Goal: Information Seeking & Learning: Understand process/instructions

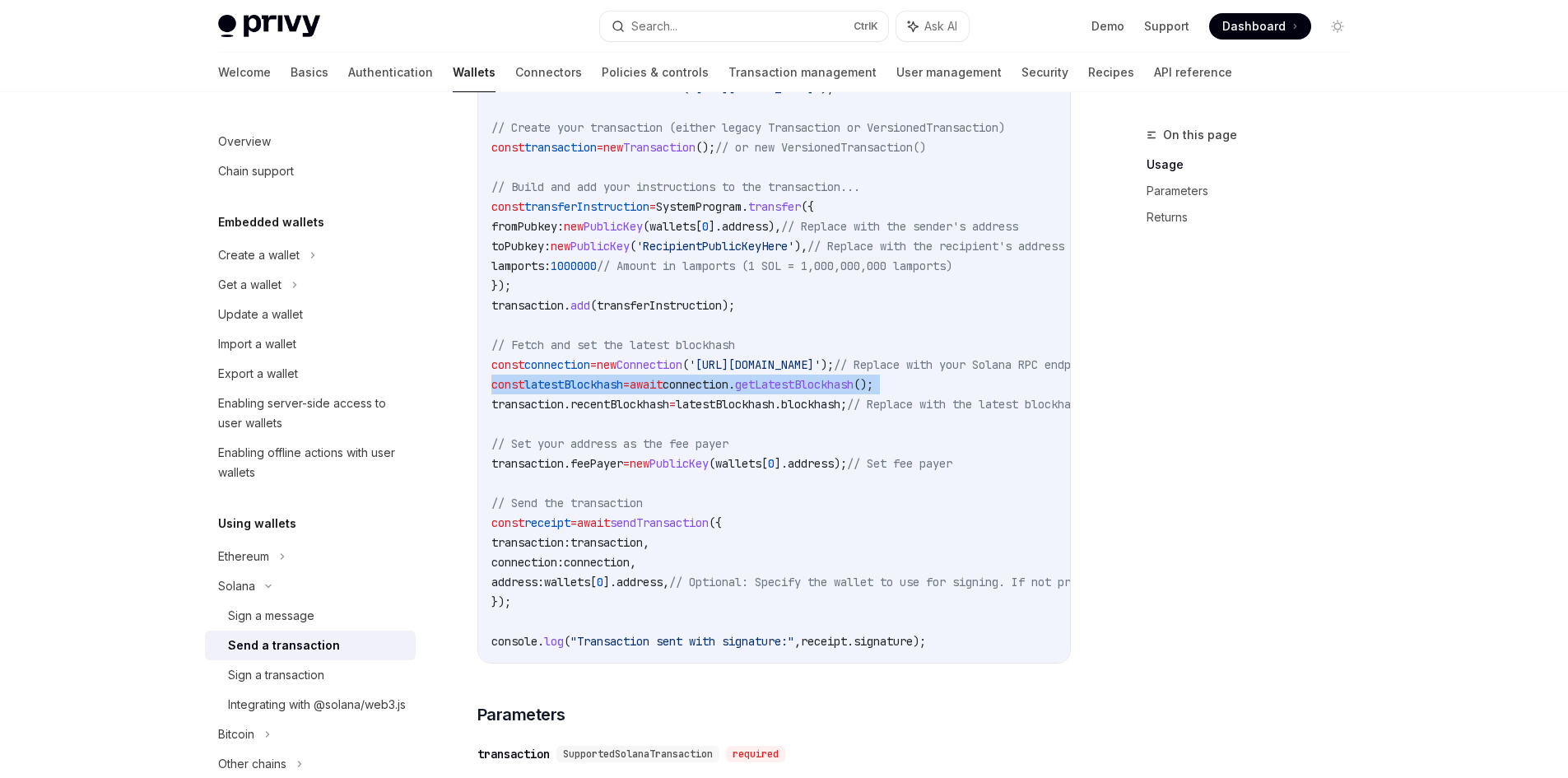
scroll to position [329, 0]
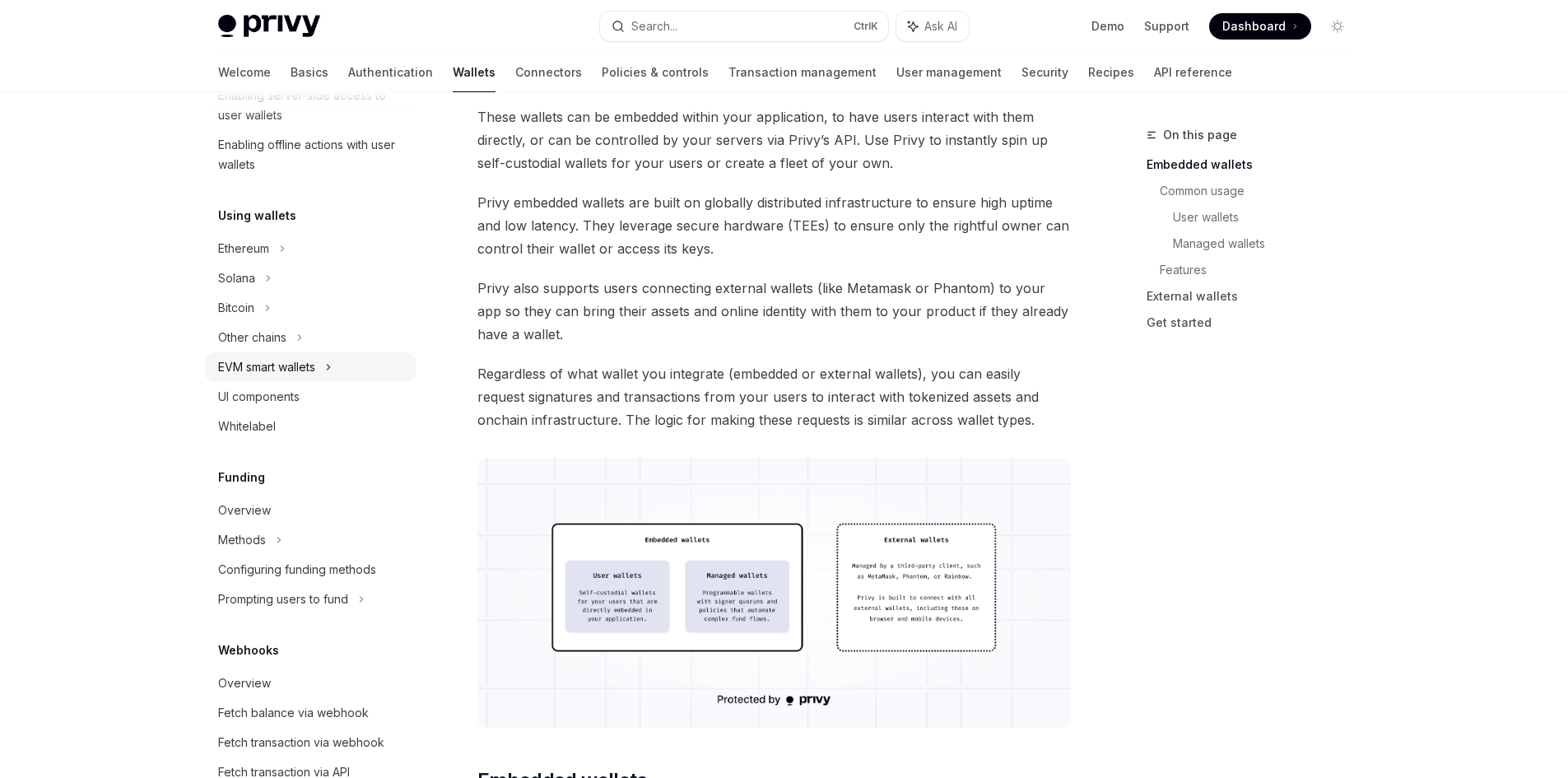
scroll to position [235, 0]
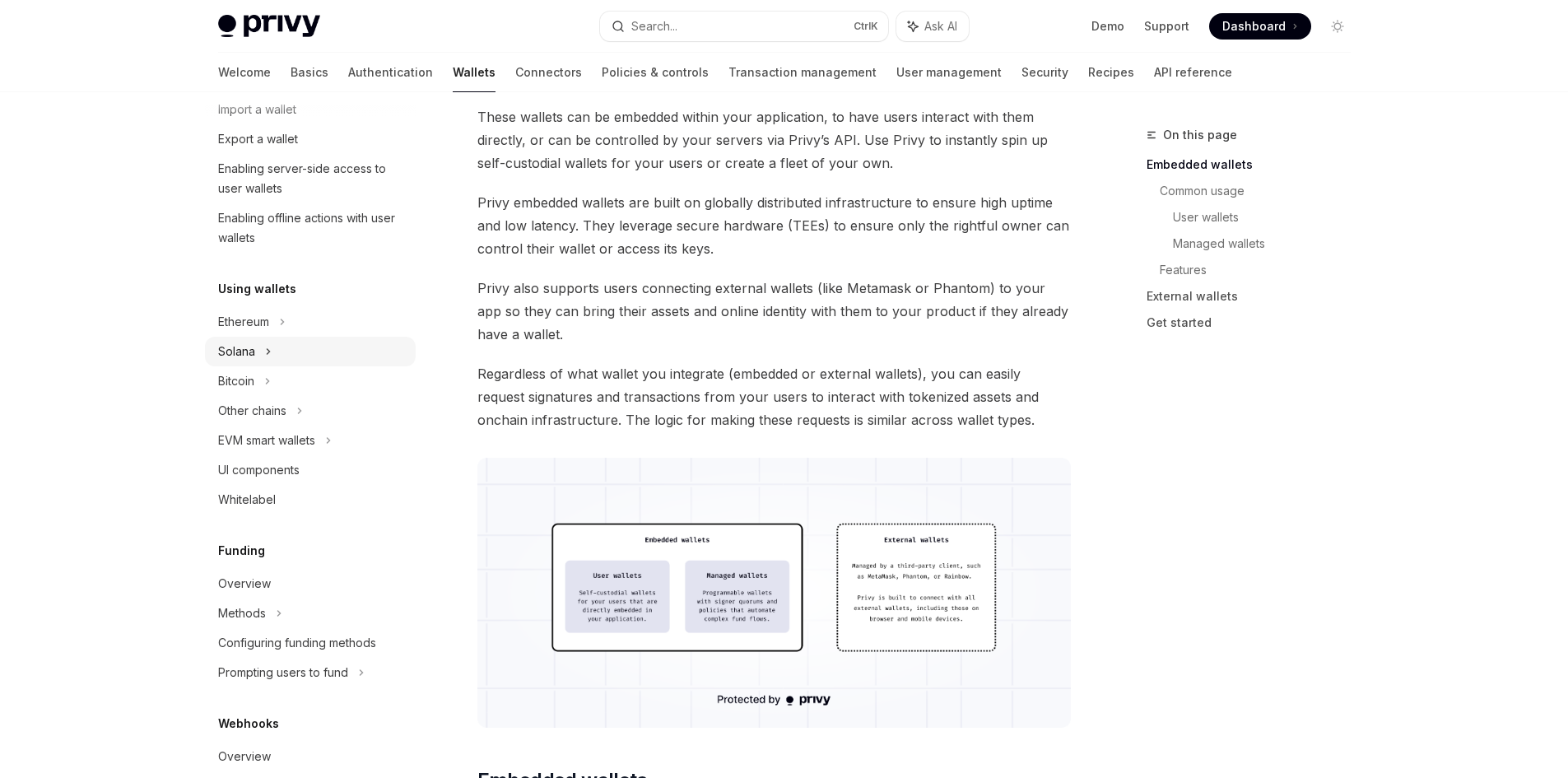
click at [274, 65] on div "Solana" at bounding box center [310, 50] width 211 height 30
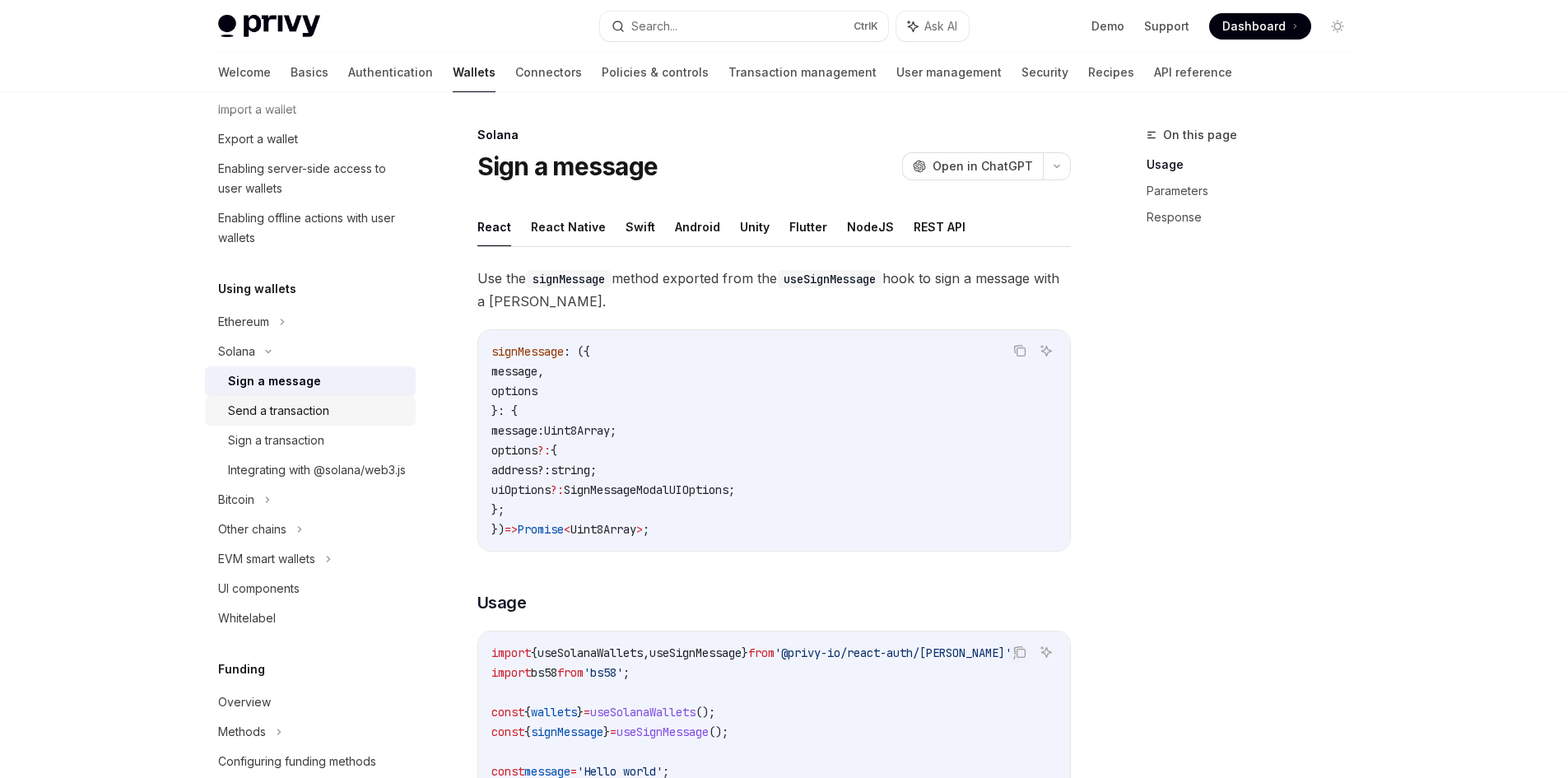
click at [305, 406] on div "Send a transaction" at bounding box center [278, 410] width 101 height 20
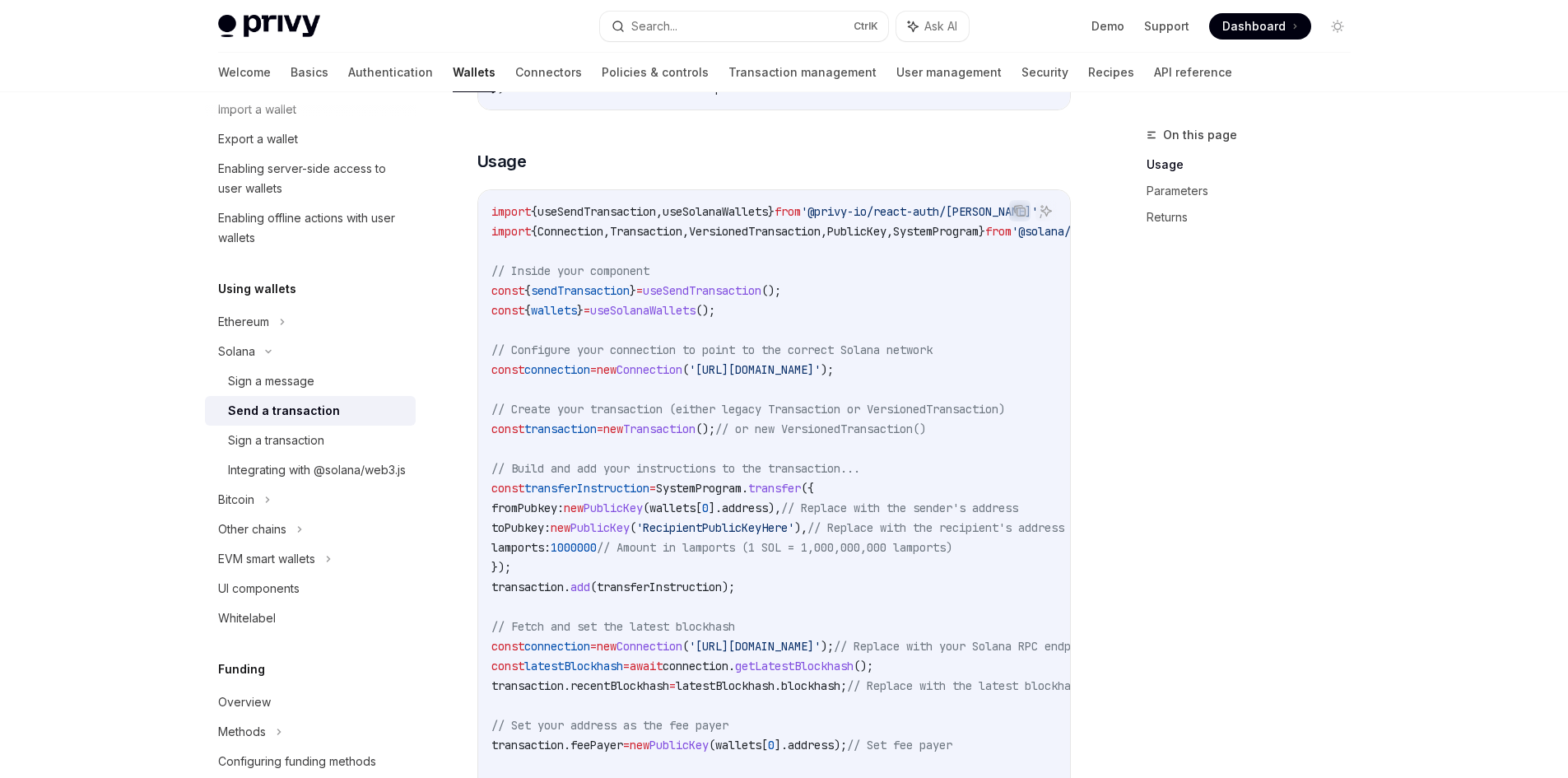
scroll to position [411, 0]
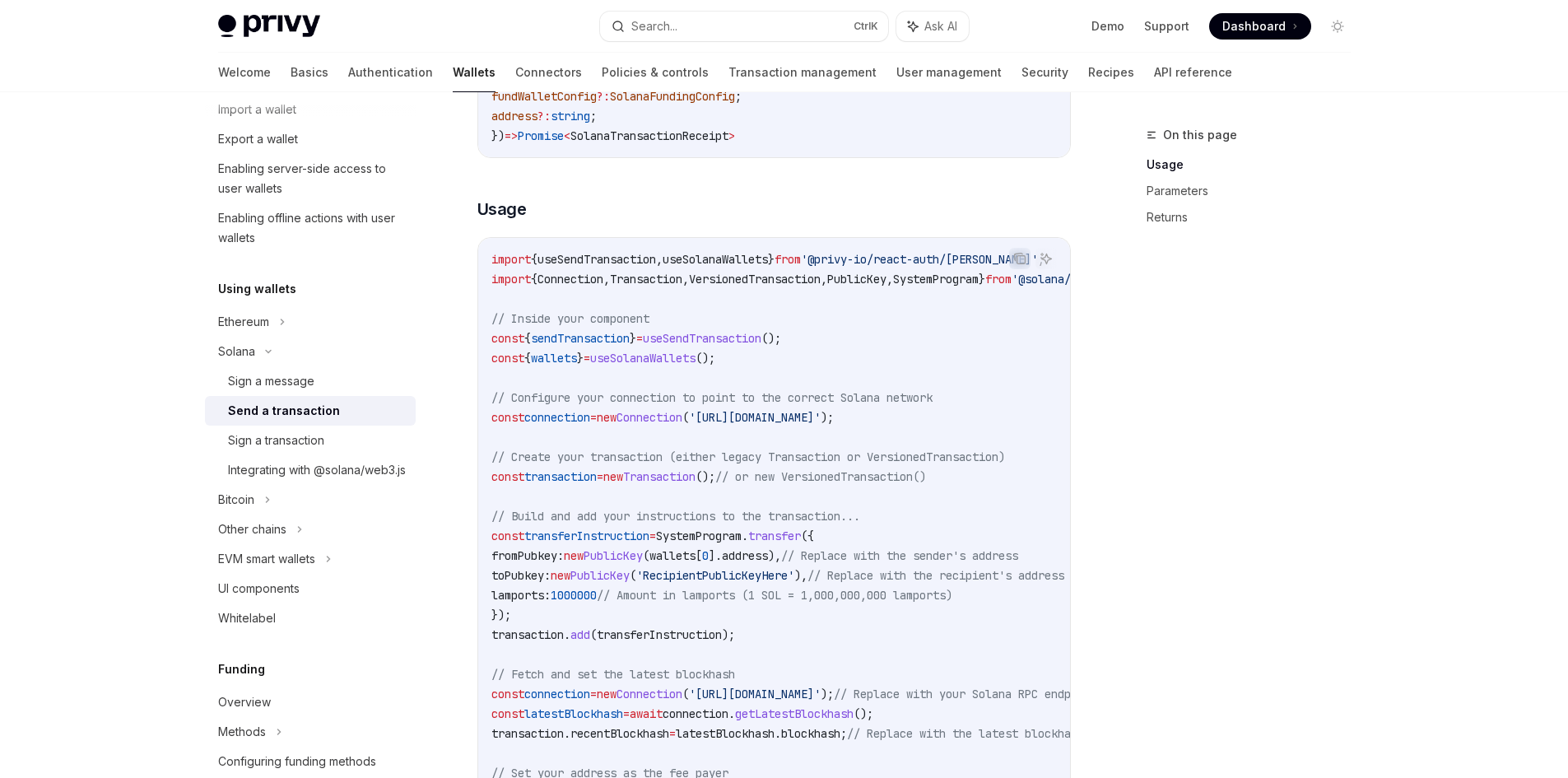
drag, startPoint x: 890, startPoint y: 290, endPoint x: 1094, endPoint y: 295, distance: 204.1
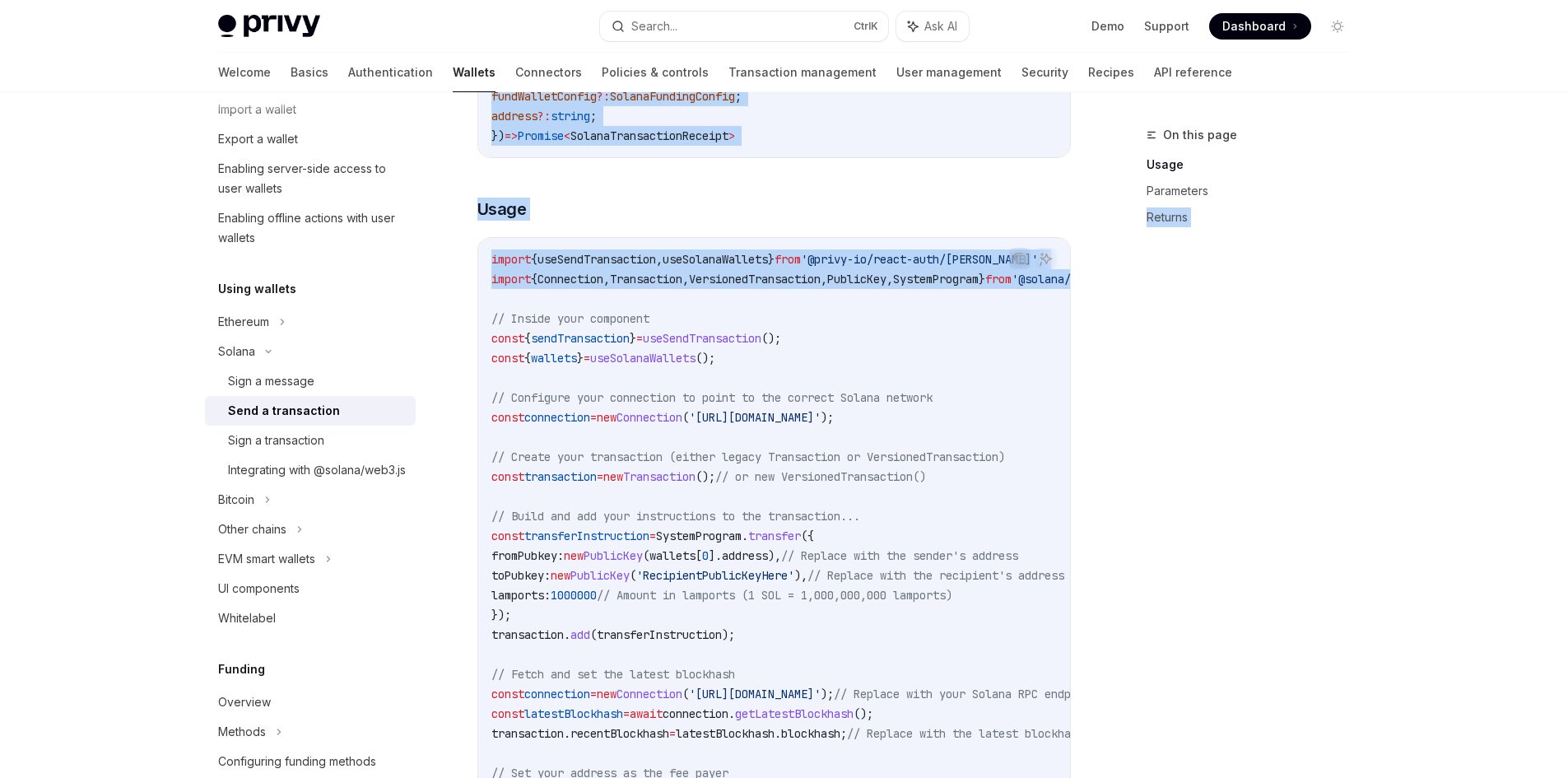
drag, startPoint x: 914, startPoint y: 289, endPoint x: 901, endPoint y: 290, distance: 13.0
click at [916, 289] on code "import { useSendTransaction , useSolanaWallets } from '@privy-io/react-auth/sol…" at bounding box center [926, 614] width 870 height 731
click at [821, 281] on span "VersionedTransaction" at bounding box center [754, 278] width 132 height 14
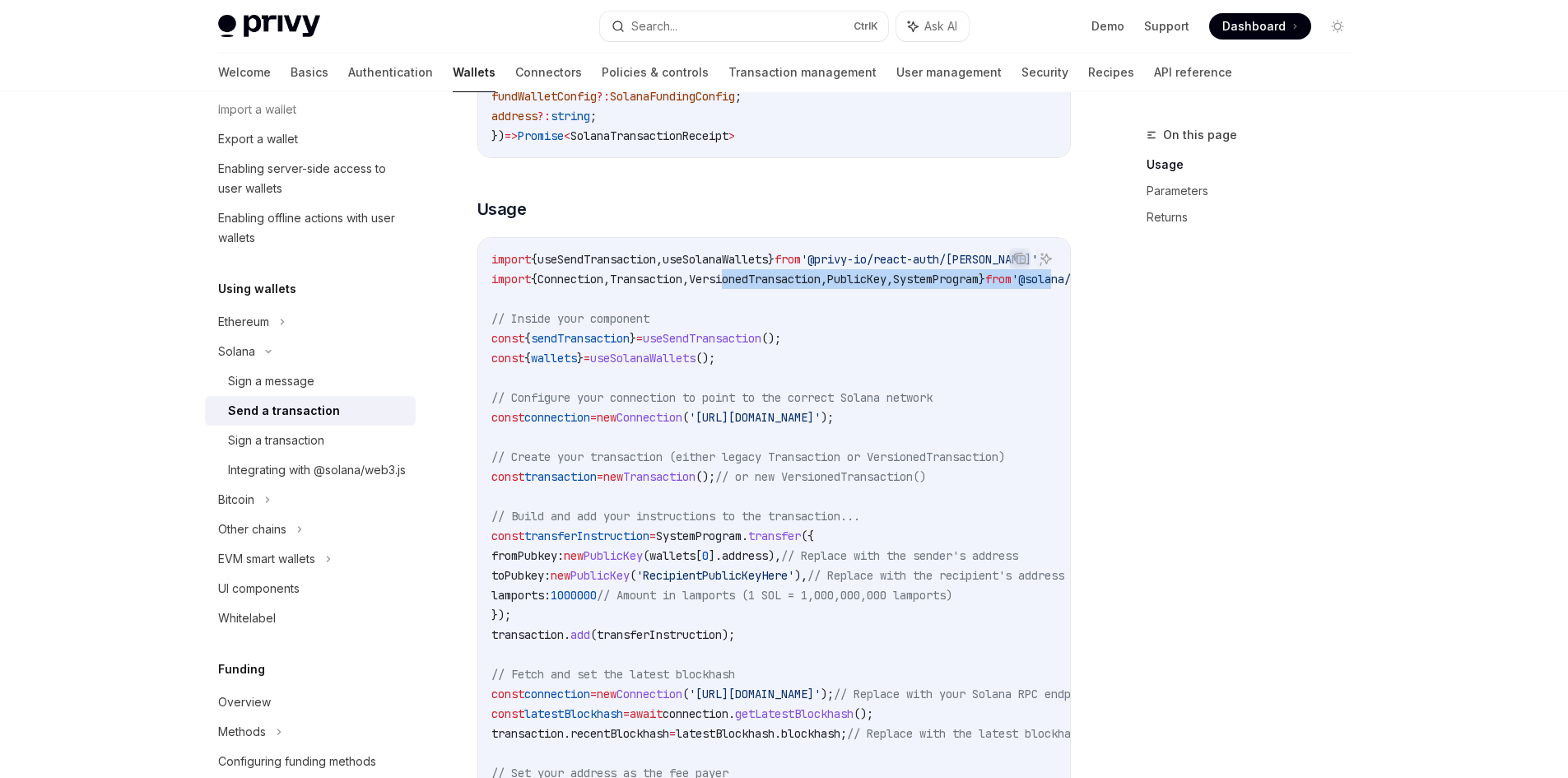
scroll to position [0, 374]
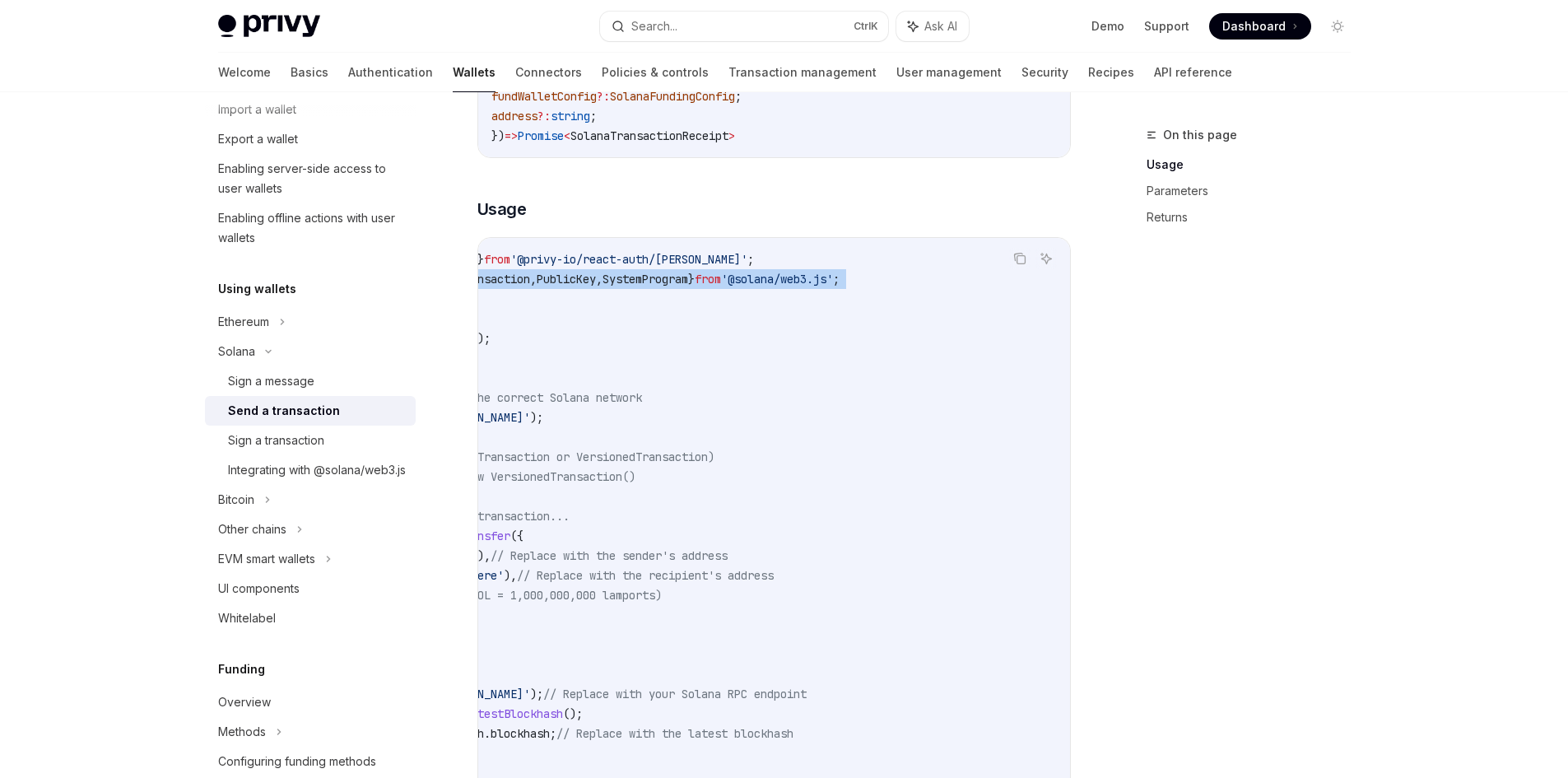
drag, startPoint x: 751, startPoint y: 278, endPoint x: 925, endPoint y: 287, distance: 174.2
click at [1000, 292] on code "import { useSendTransaction , useSolanaWallets } from '@privy-io/react-auth/sol…" at bounding box center [636, 614] width 870 height 731
click at [849, 281] on code "import { useSendTransaction , useSolanaWallets } from '@privy-io/react-auth/sol…" at bounding box center [636, 614] width 870 height 731
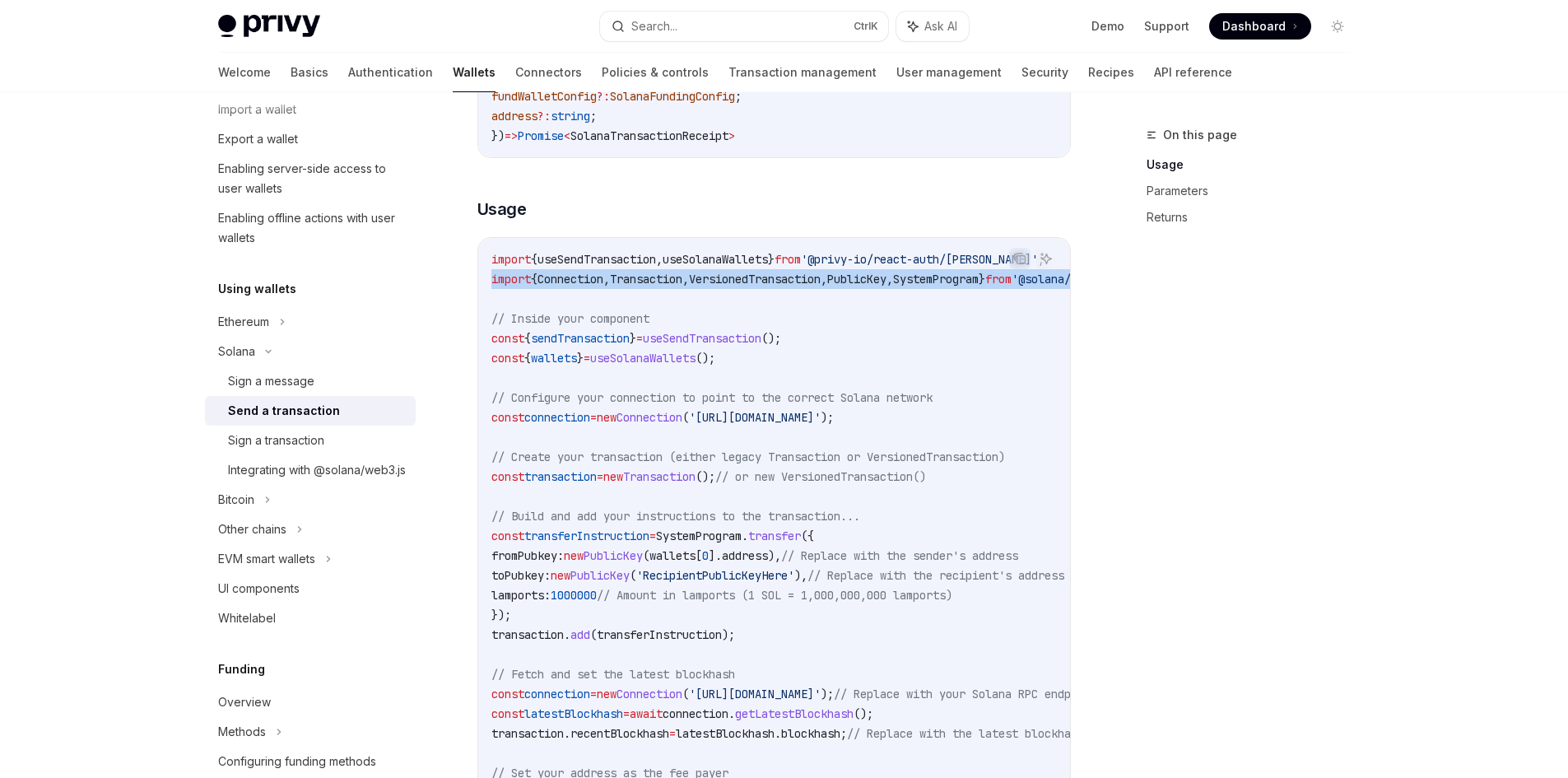
drag, startPoint x: 859, startPoint y: 280, endPoint x: 492, endPoint y: 280, distance: 367.0
click at [492, 280] on code "import { useSendTransaction , useSolanaWallets } from '@privy-io/react-auth/sol…" at bounding box center [926, 614] width 870 height 731
copy span "import { Connection , Transaction , VersionedTransaction , PublicKey , SystemPr…"
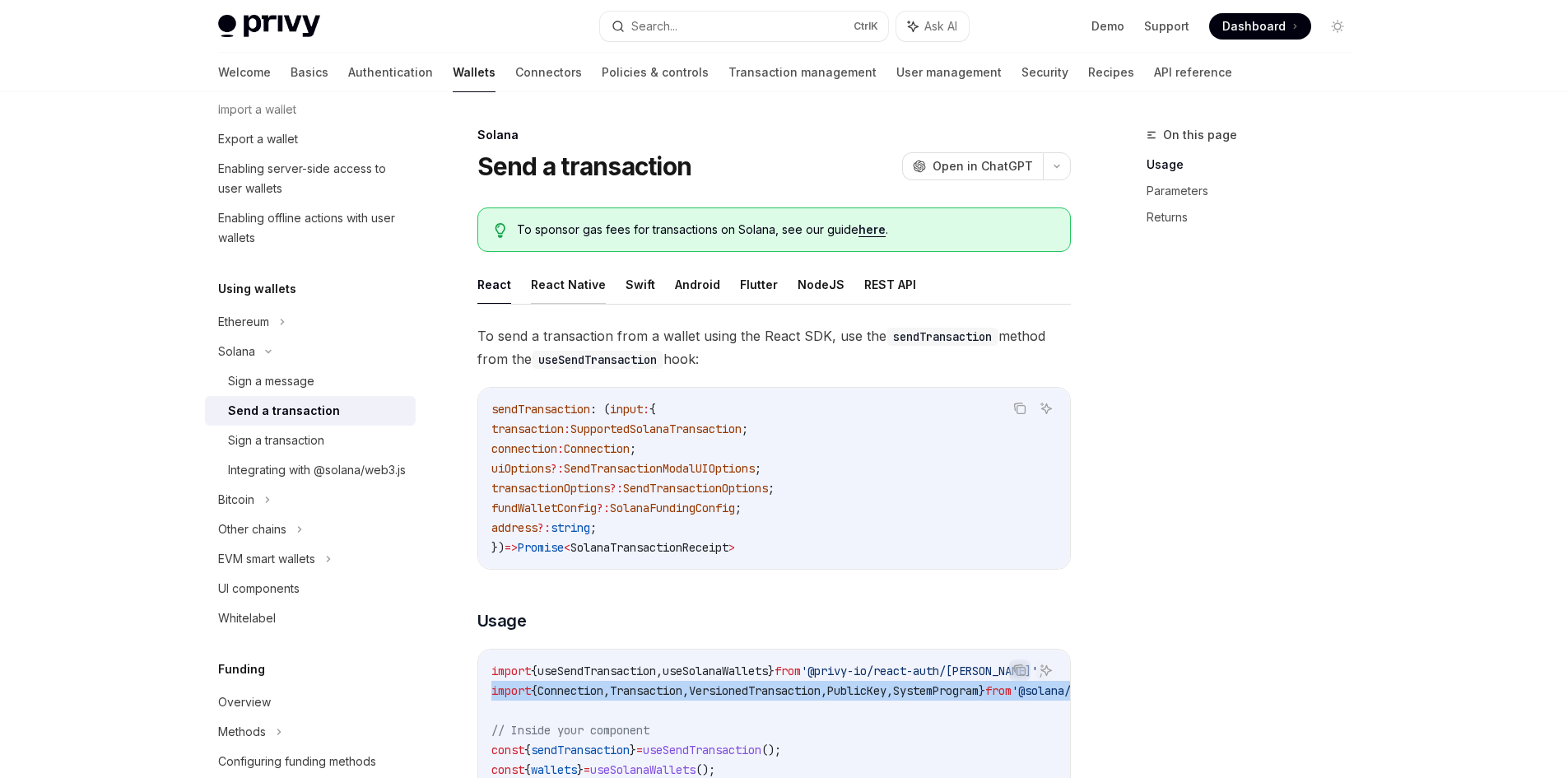
click at [566, 284] on button "React Native" at bounding box center [568, 284] width 75 height 39
type textarea "*"
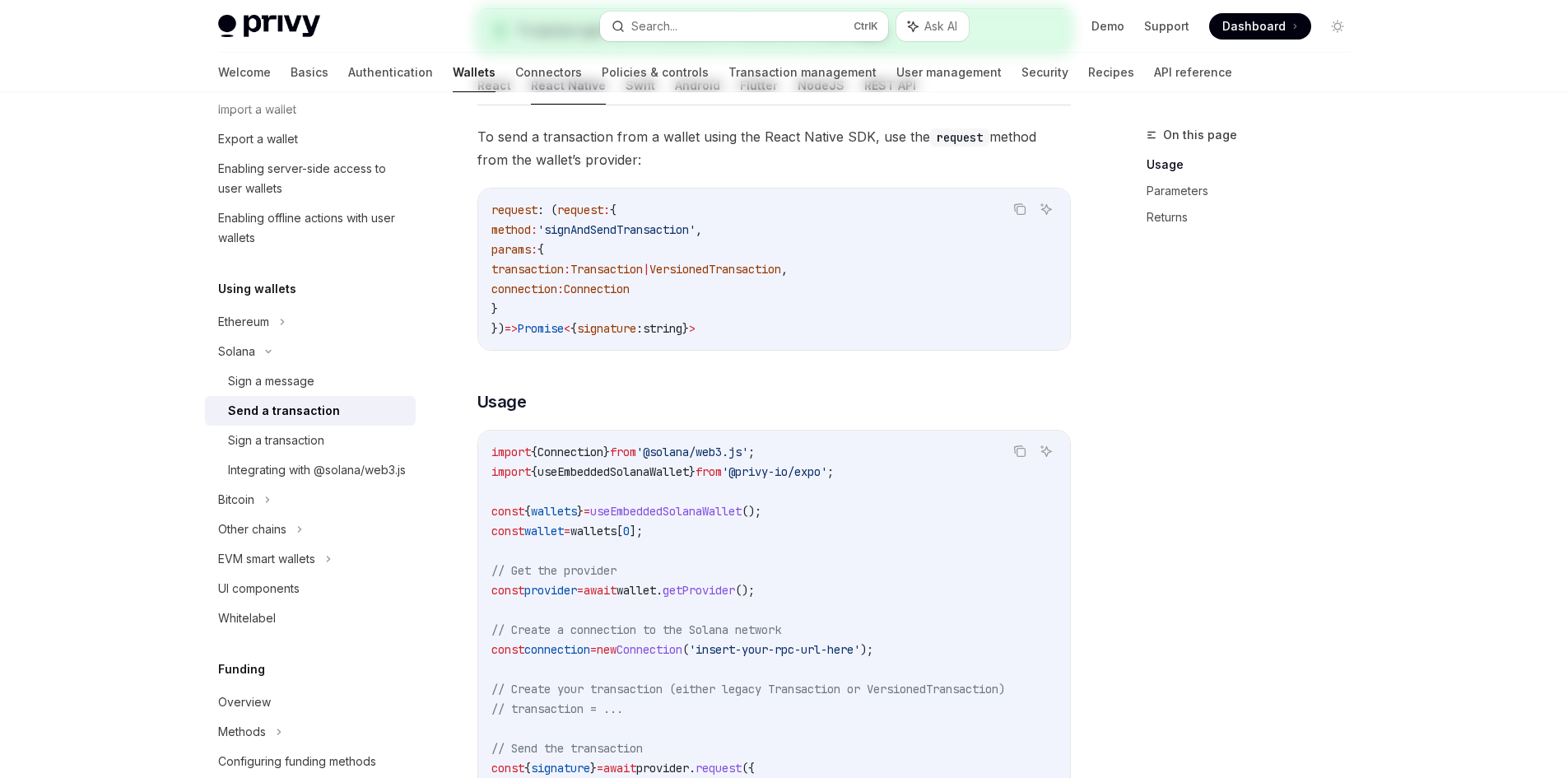
scroll to position [246, 0]
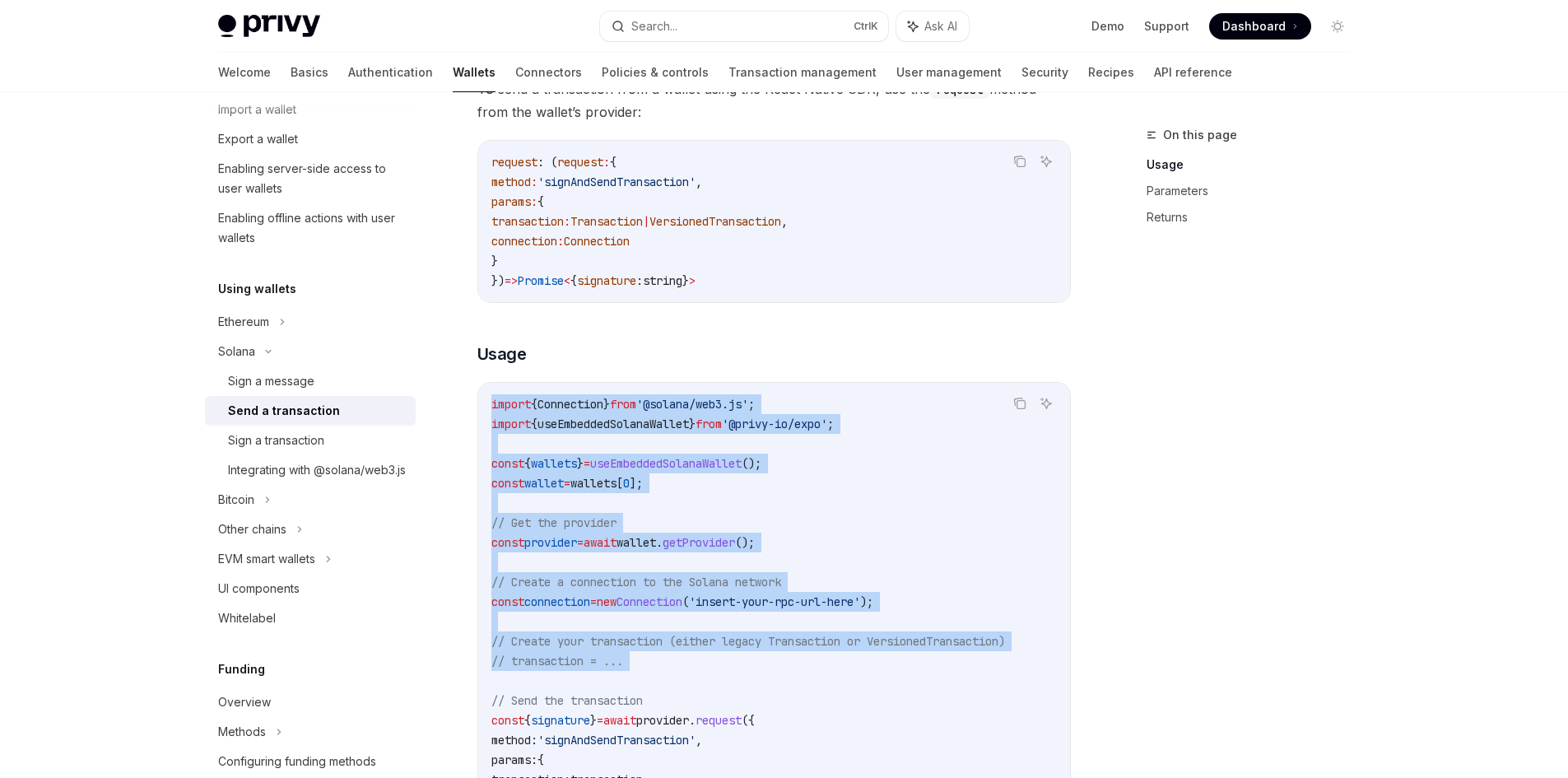
drag, startPoint x: 493, startPoint y: 406, endPoint x: 963, endPoint y: 680, distance: 544.0
click at [963, 680] on code "import { Connection } from '@solana/web3.js' ; import { useEmbeddedSolanaWallet…" at bounding box center [773, 640] width 565 height 494
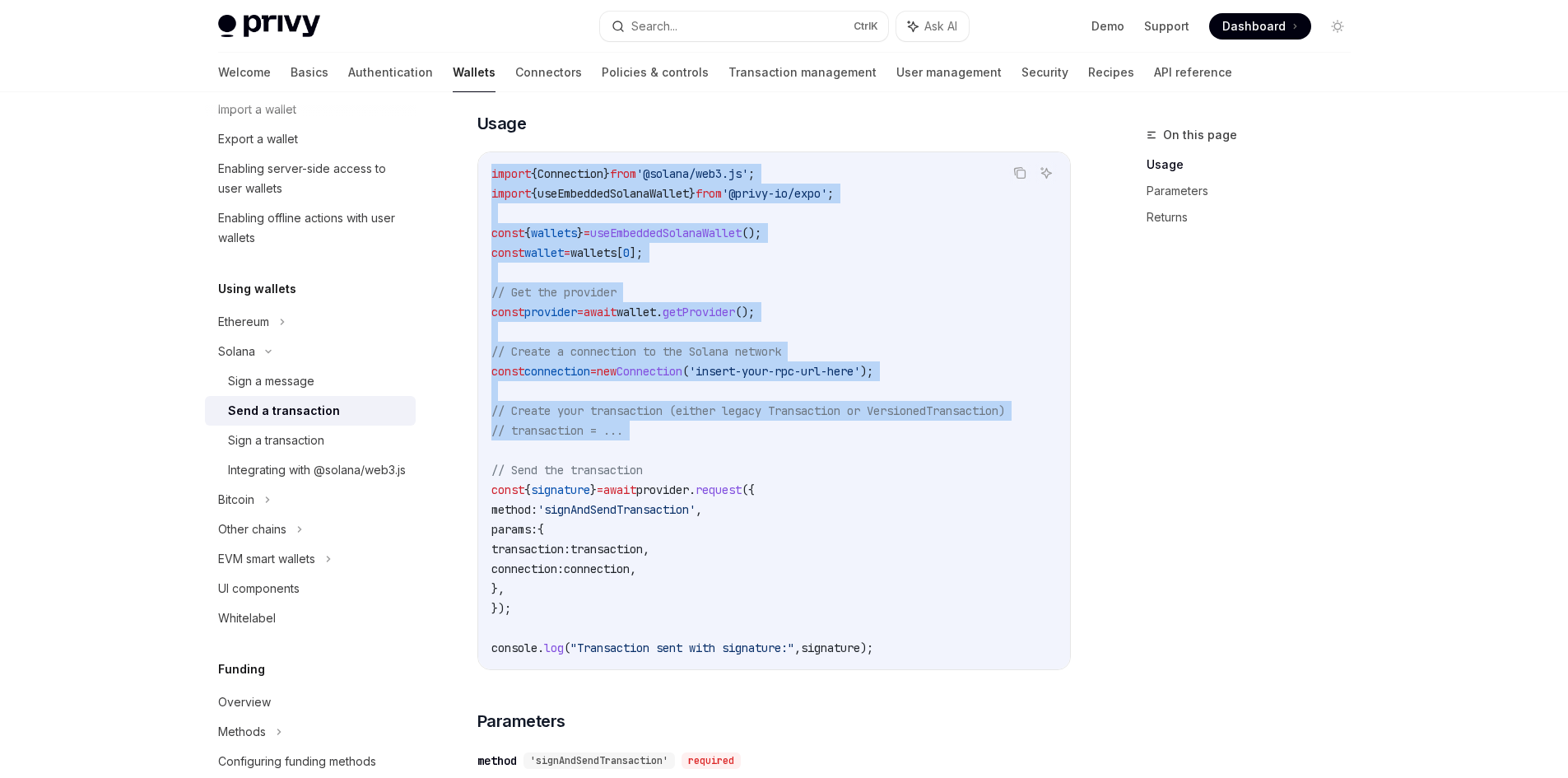
scroll to position [411, 0]
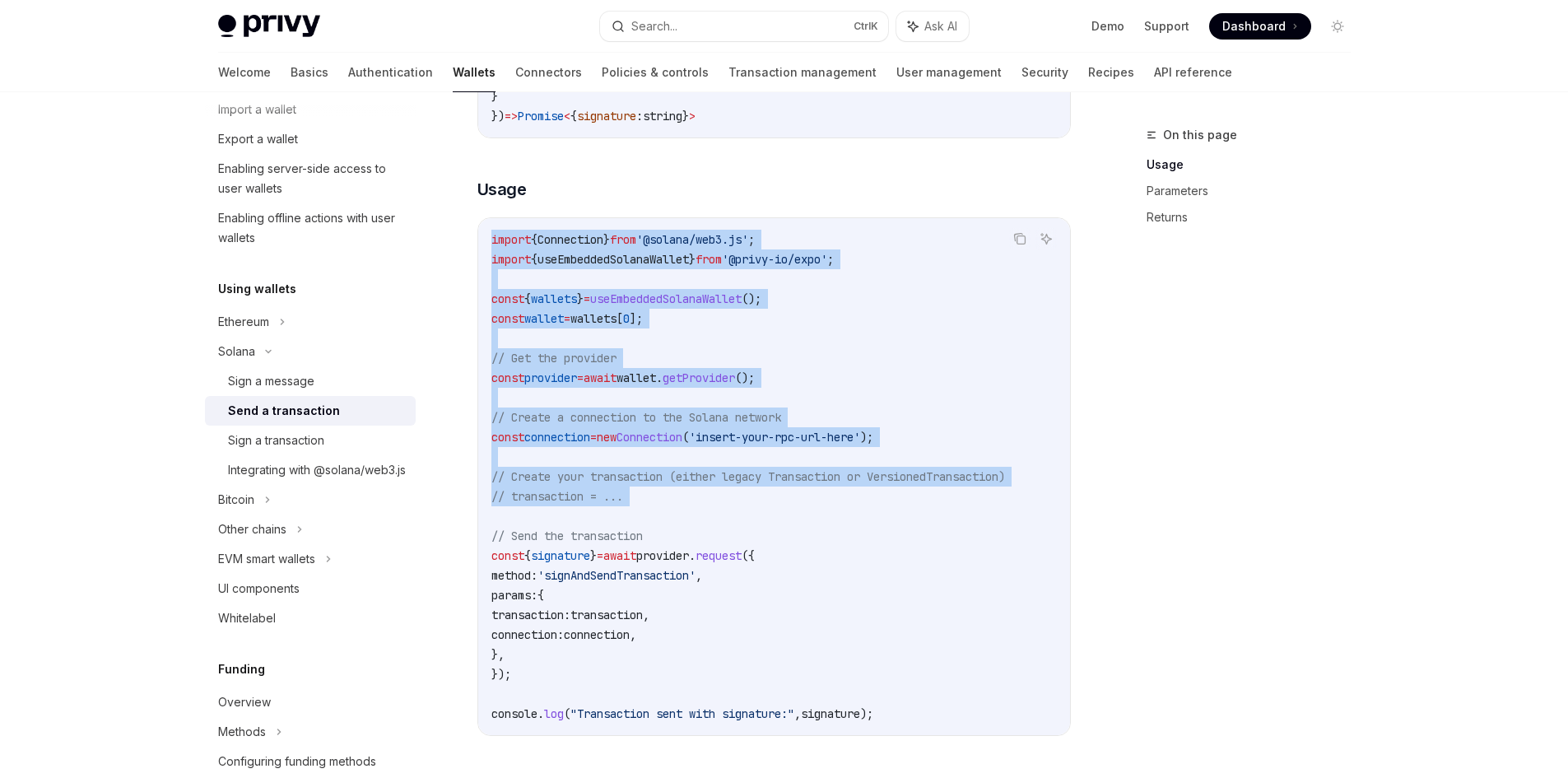
click at [669, 343] on code "import { Connection } from '@solana/web3.js' ; import { useEmbeddedSolanaWallet…" at bounding box center [773, 476] width 565 height 494
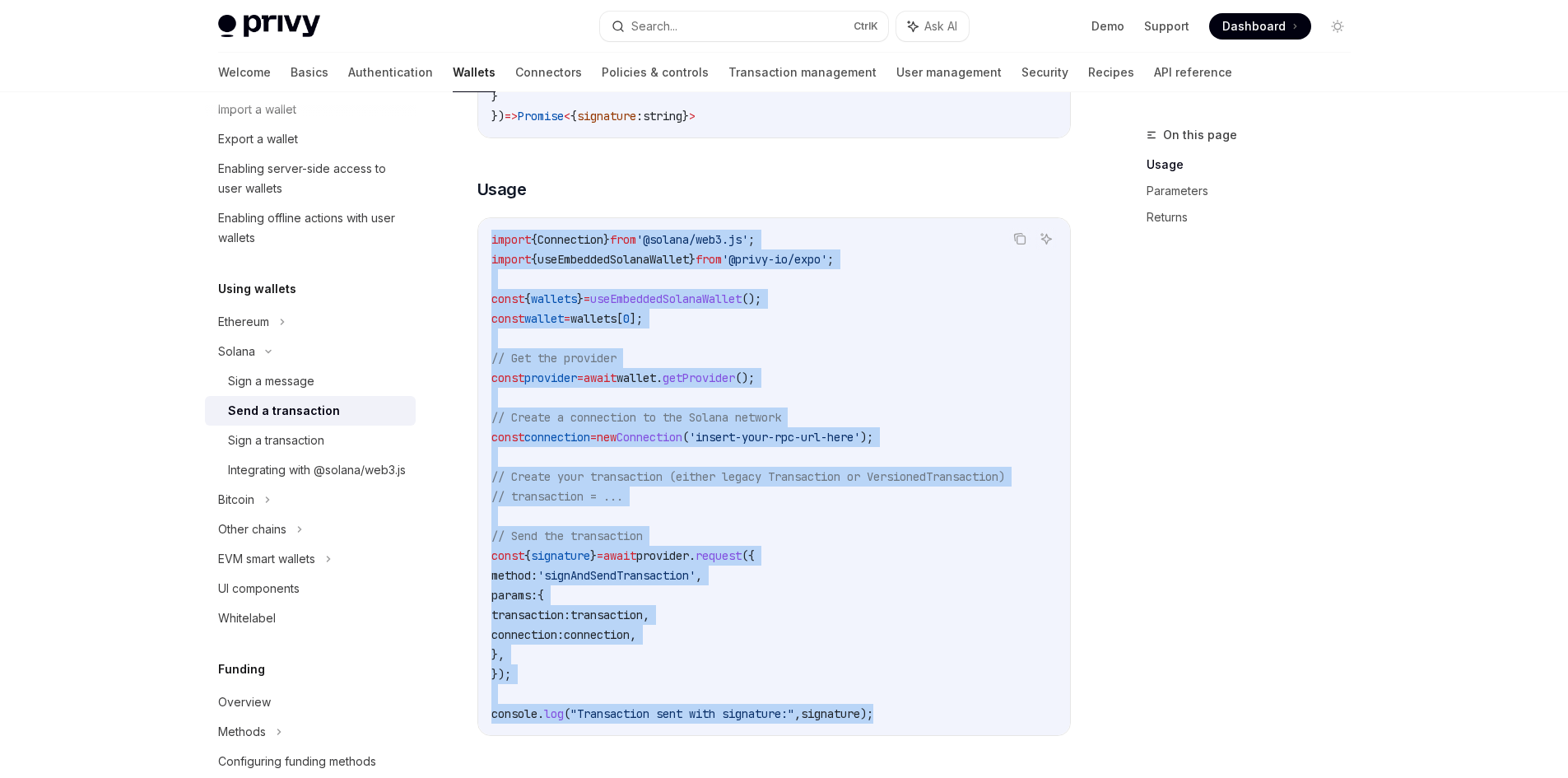
drag, startPoint x: 493, startPoint y: 236, endPoint x: 938, endPoint y: 727, distance: 662.7
click at [938, 727] on div "import { Connection } from '@solana/web3.js' ; import { useEmbeddedSolanaWallet…" at bounding box center [774, 477] width 592 height 517
click at [919, 702] on code "import { Connection } from '@solana/web3.js' ; import { useEmbeddedSolanaWallet…" at bounding box center [773, 476] width 565 height 494
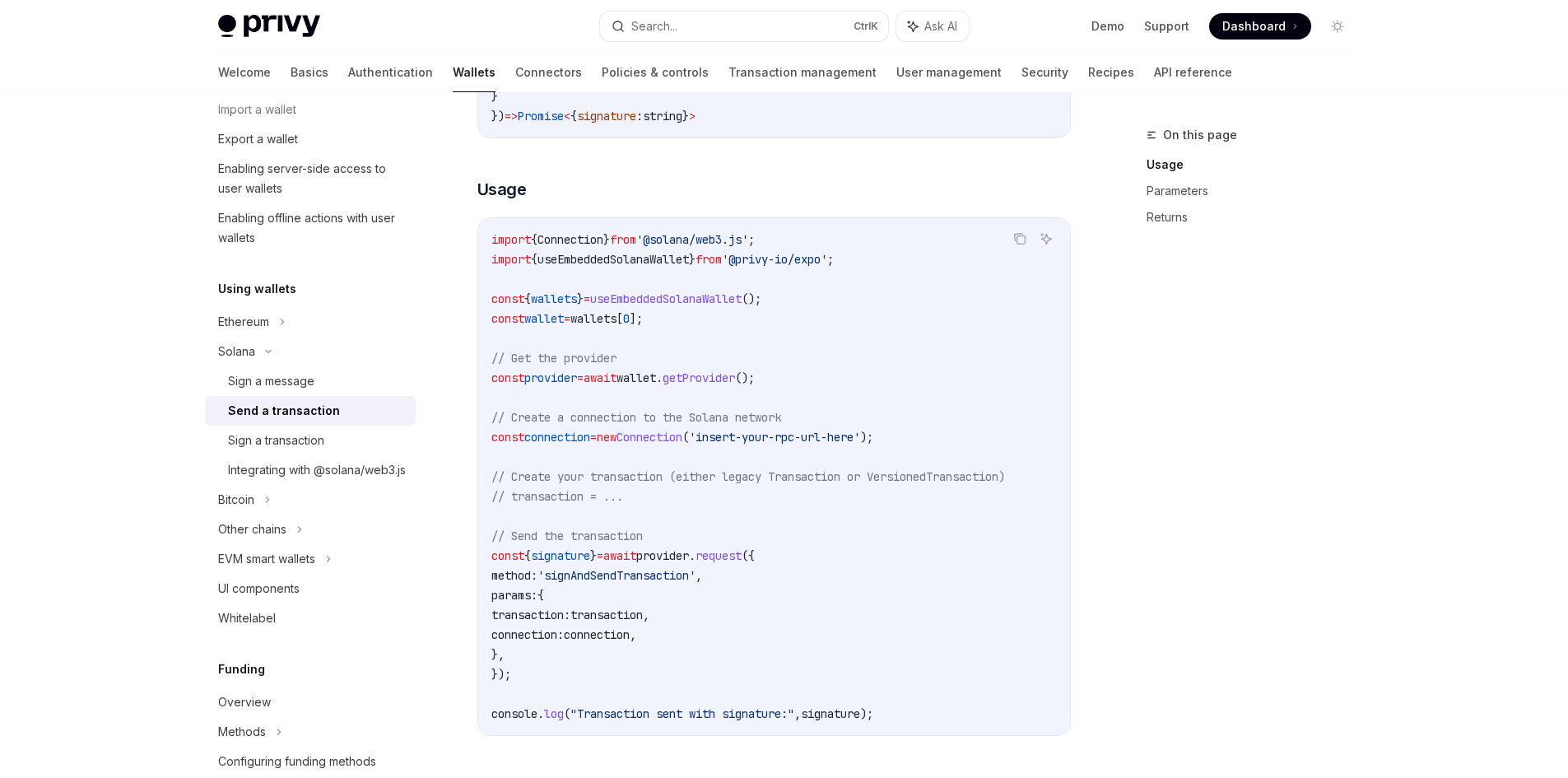
click at [588, 477] on span "// Create your transaction (either legacy Transaction or VersionedTransaction)" at bounding box center [747, 476] width 513 height 14
click at [604, 550] on span "=" at bounding box center [600, 555] width 7 height 14
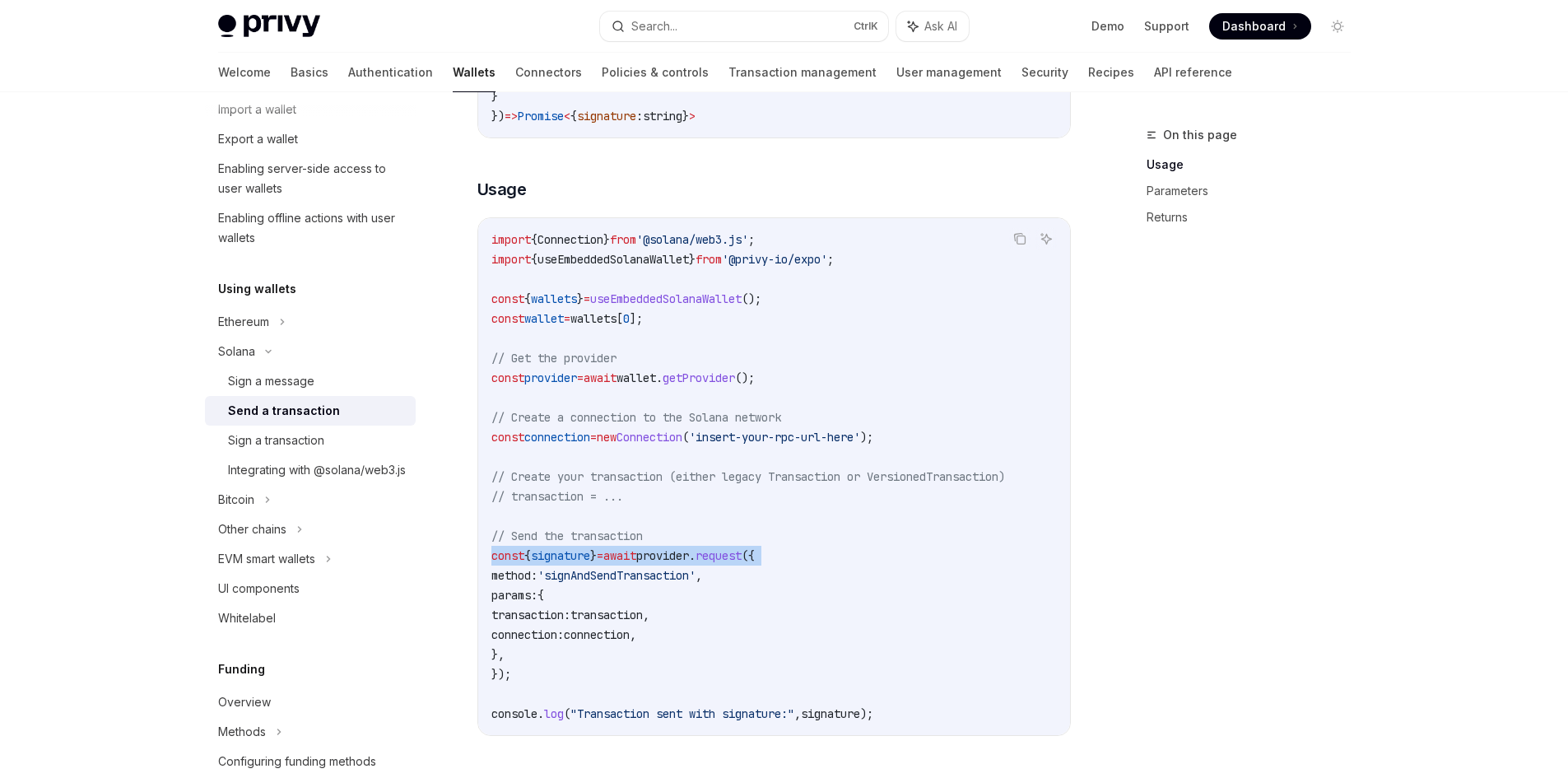
click at [604, 550] on span "=" at bounding box center [600, 555] width 7 height 14
click at [689, 555] on span "provider" at bounding box center [663, 555] width 53 height 14
click at [633, 576] on span "'signAndSendTransaction'" at bounding box center [616, 575] width 158 height 14
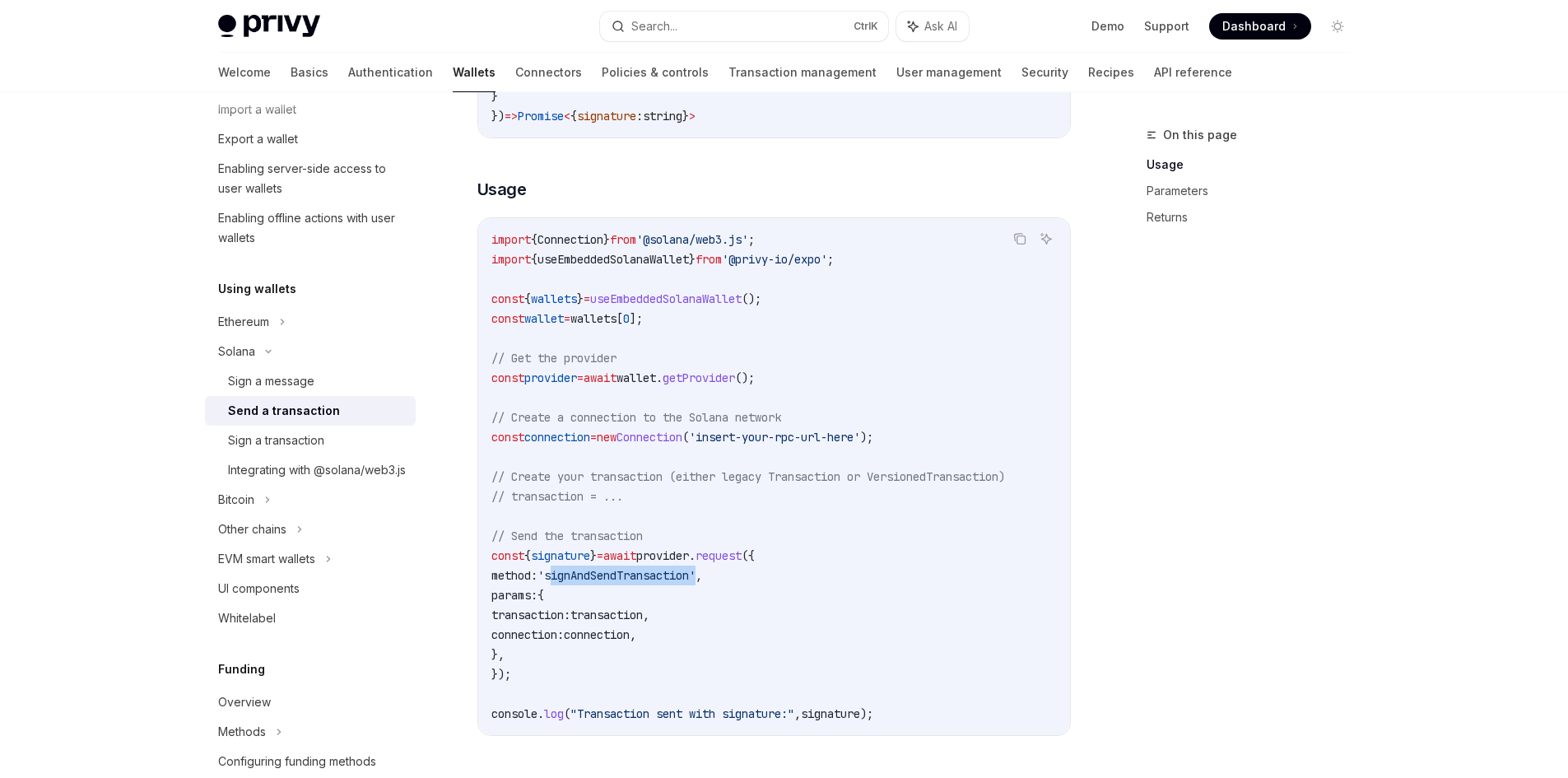
click at [633, 576] on span "'signAndSendTransaction'" at bounding box center [616, 575] width 158 height 14
click at [683, 581] on span "'signAndSendTransaction'" at bounding box center [616, 575] width 158 height 14
click at [665, 585] on code "import { Connection } from '@solana/web3.js' ; import { useEmbeddedSolanaWallet…" at bounding box center [773, 476] width 565 height 494
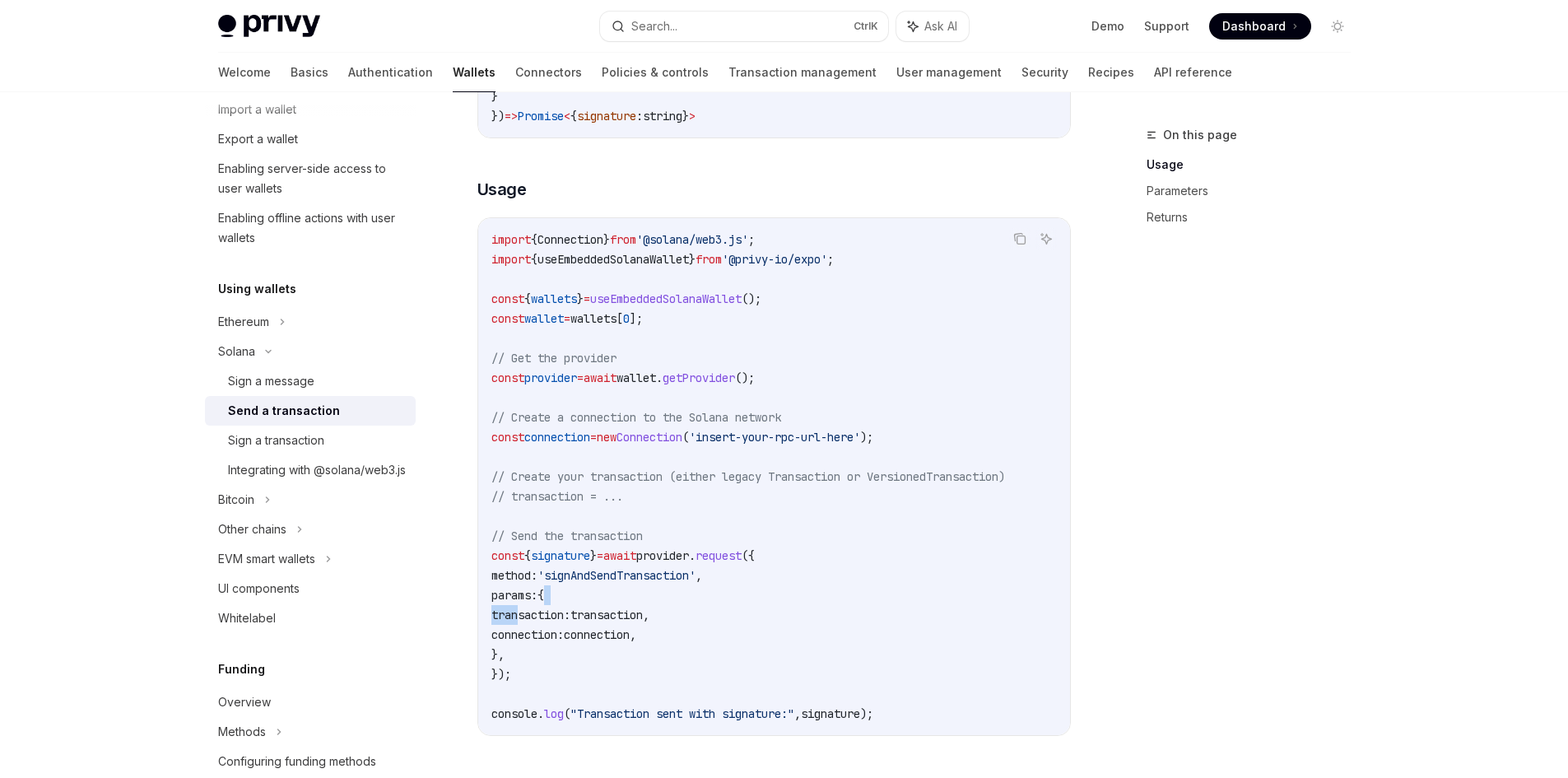
click at [665, 585] on code "import { Connection } from '@solana/web3.js' ; import { useEmbeddedSolanaWallet…" at bounding box center [773, 476] width 565 height 494
click at [660, 578] on span "'signAndSendTransaction'" at bounding box center [616, 575] width 158 height 14
click at [797, 615] on code "import { Connection } from '@solana/web3.js' ; import { useEmbeddedSolanaWallet…" at bounding box center [773, 476] width 565 height 494
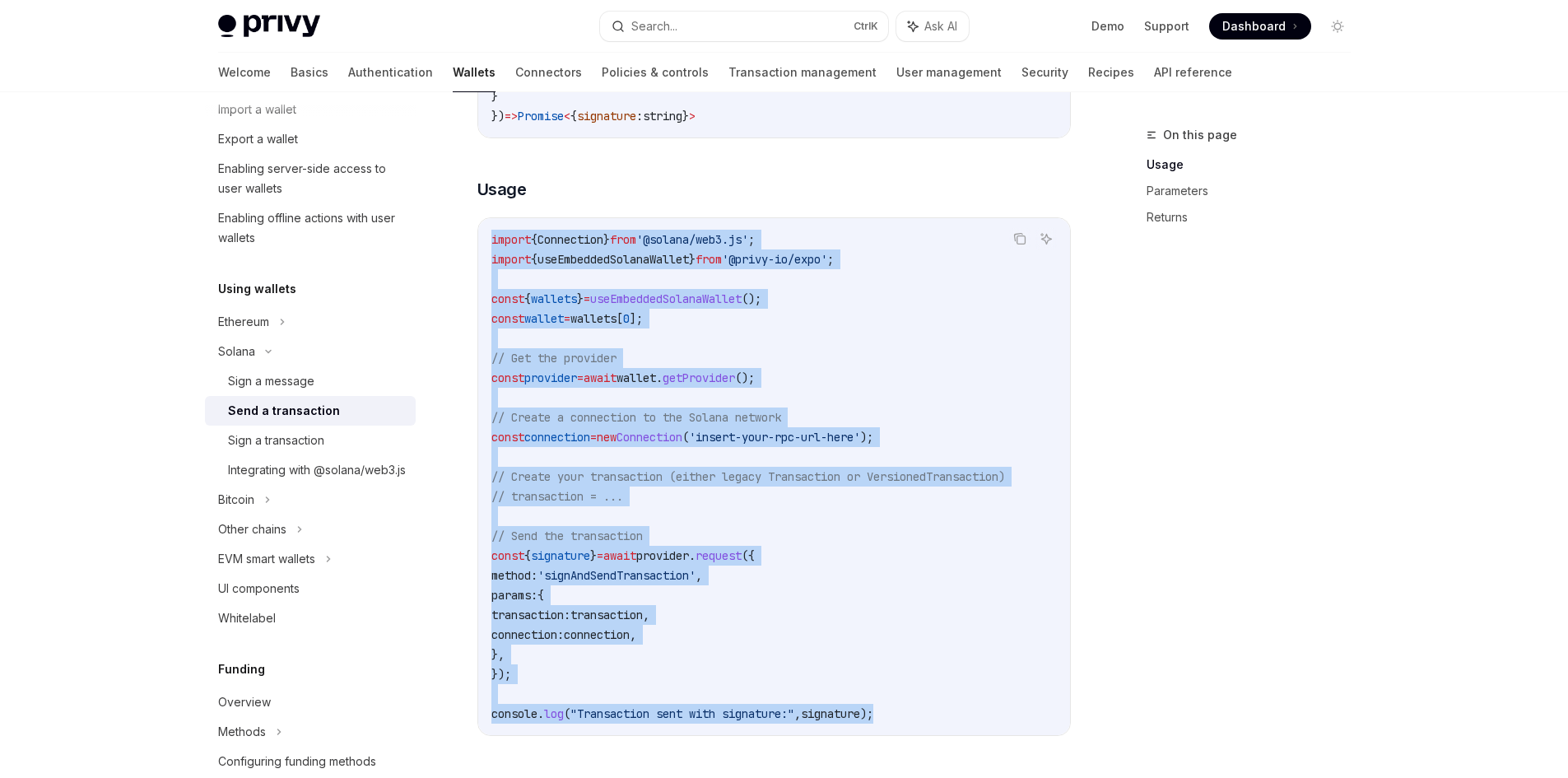
drag, startPoint x: 953, startPoint y: 718, endPoint x: 474, endPoint y: 220, distance: 691.0
click at [474, 220] on div "Solana Send a transaction OpenAI Open in ChatGPT OpenAI Open in ChatGPT To spon…" at bounding box center [620, 670] width 909 height 1913
copy code "import { Connection } from '@solana/web3.js' ; import { useEmbeddedSolanaWallet…"
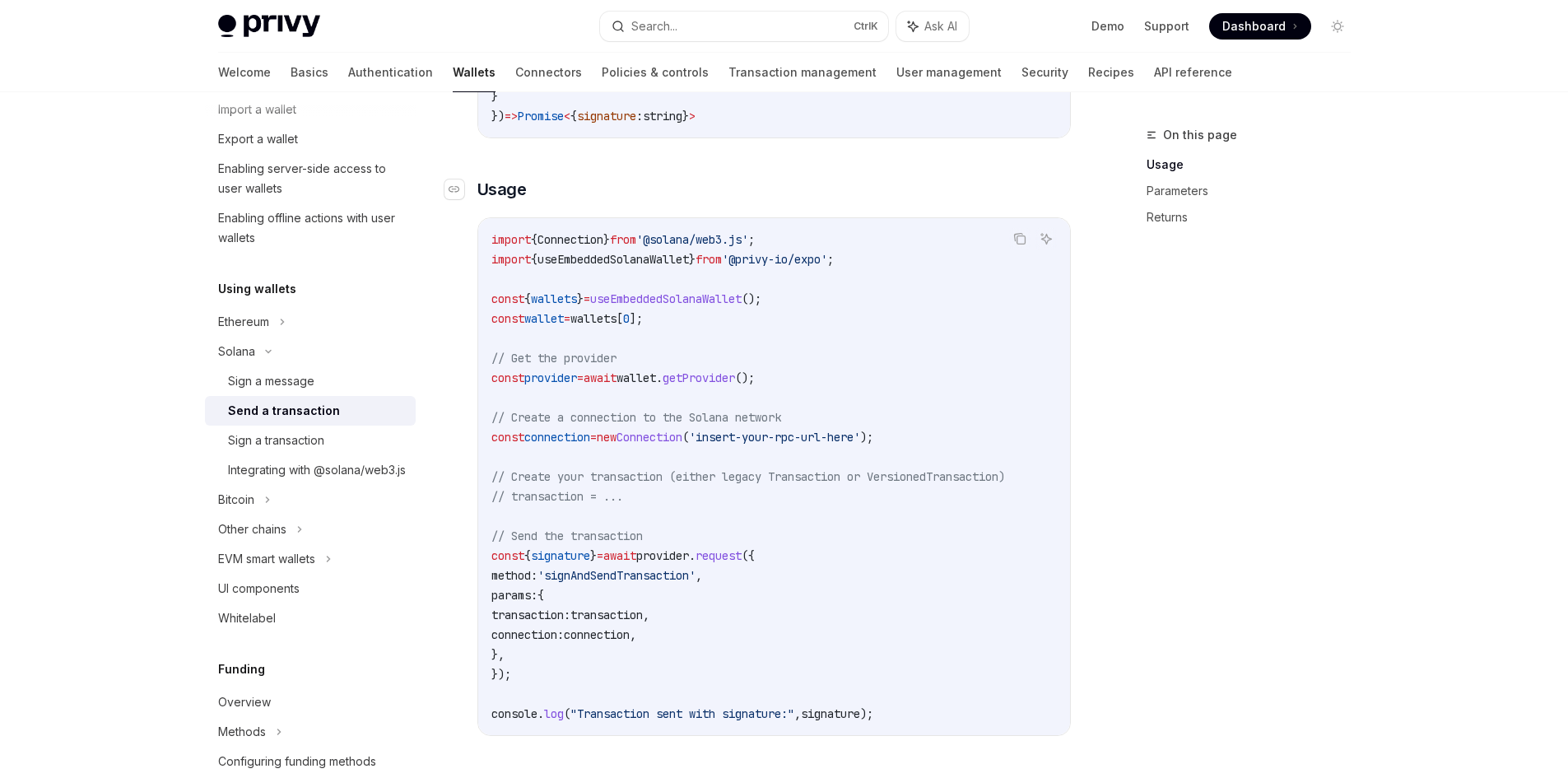
click at [553, 194] on h3 "​ Usage" at bounding box center [774, 190] width 593 height 23
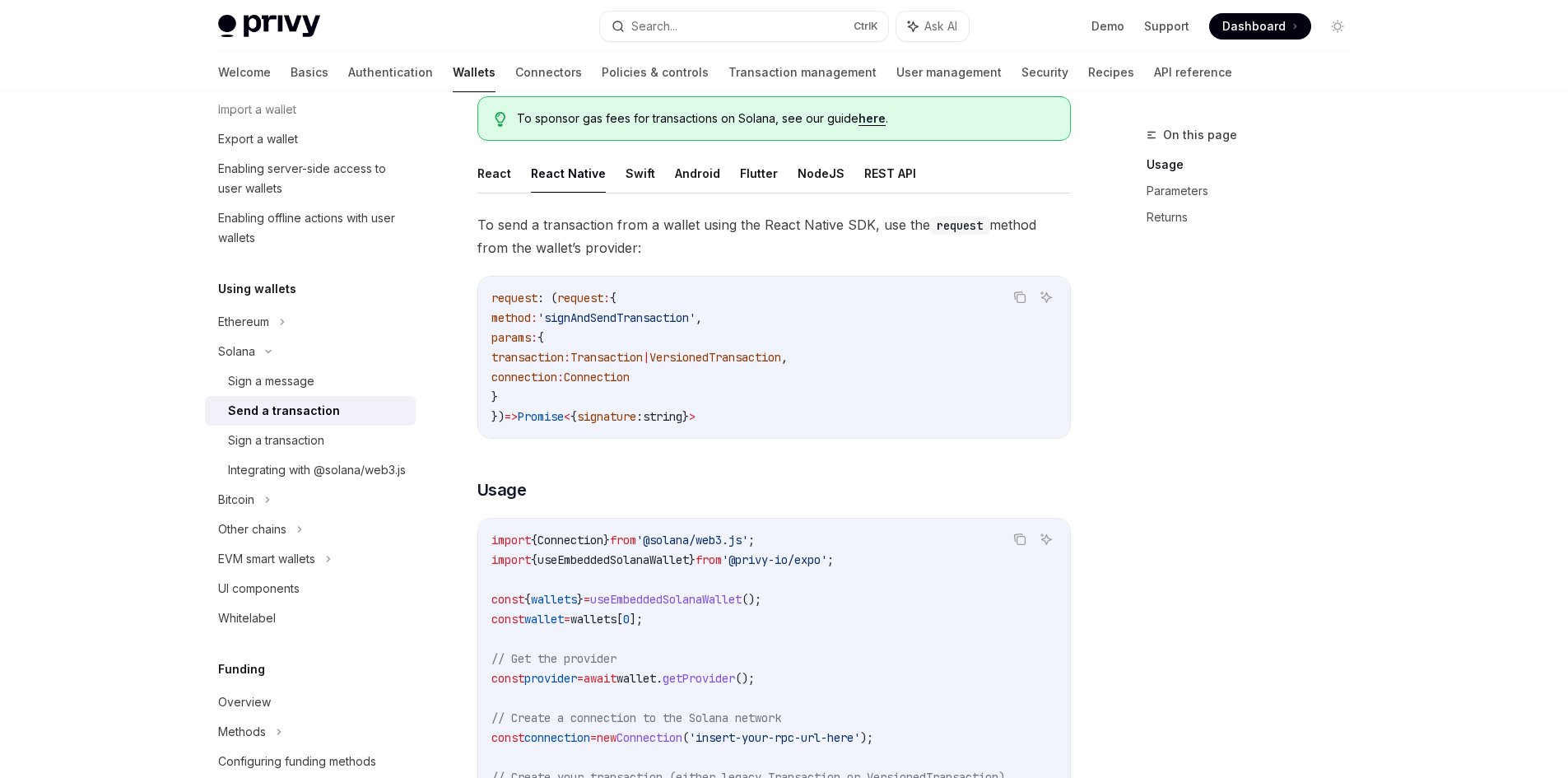
scroll to position [82, 0]
